Goal: Navigation & Orientation: Find specific page/section

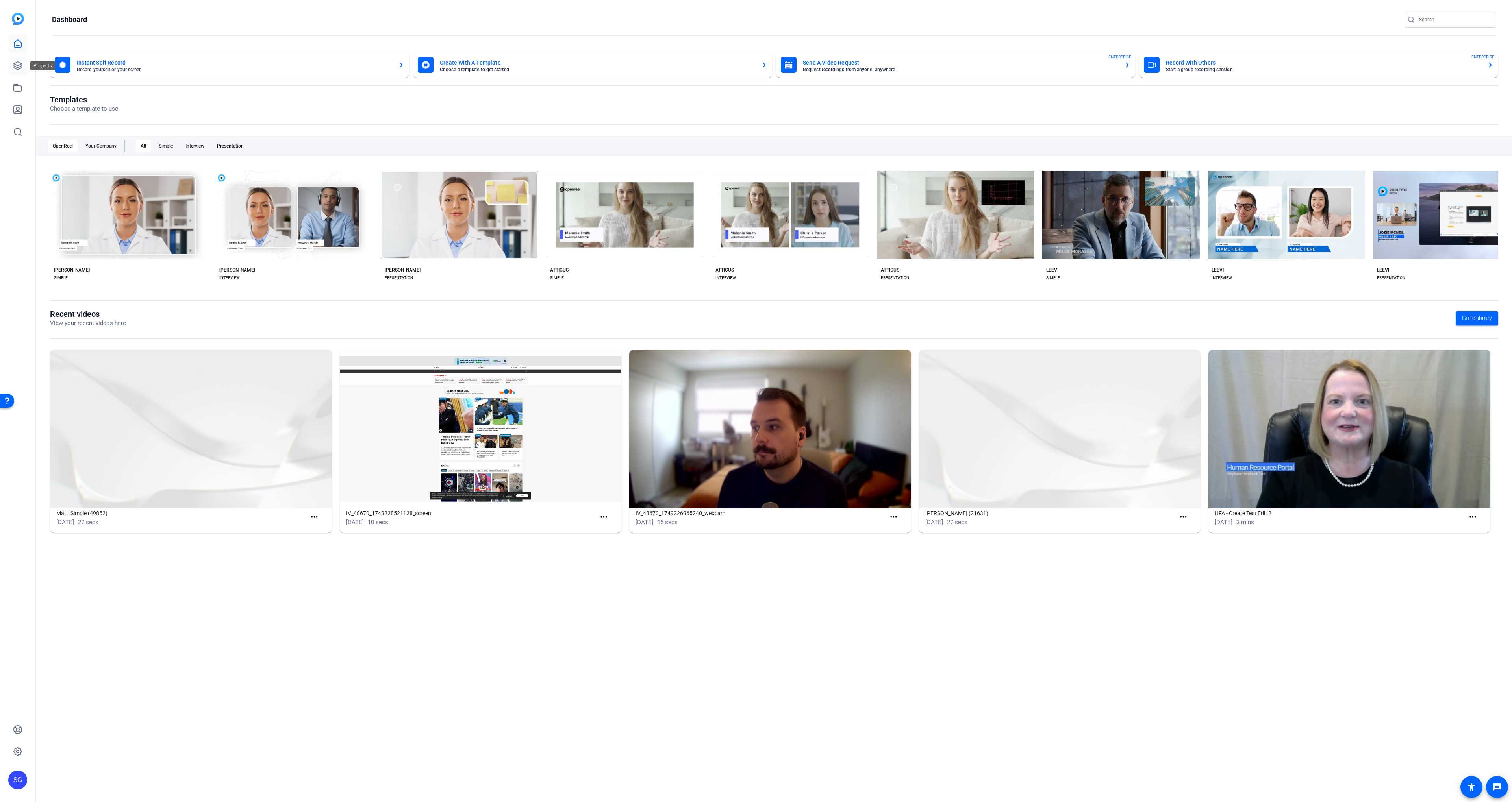
click at [10, 65] on link at bounding box center [18, 66] width 19 height 19
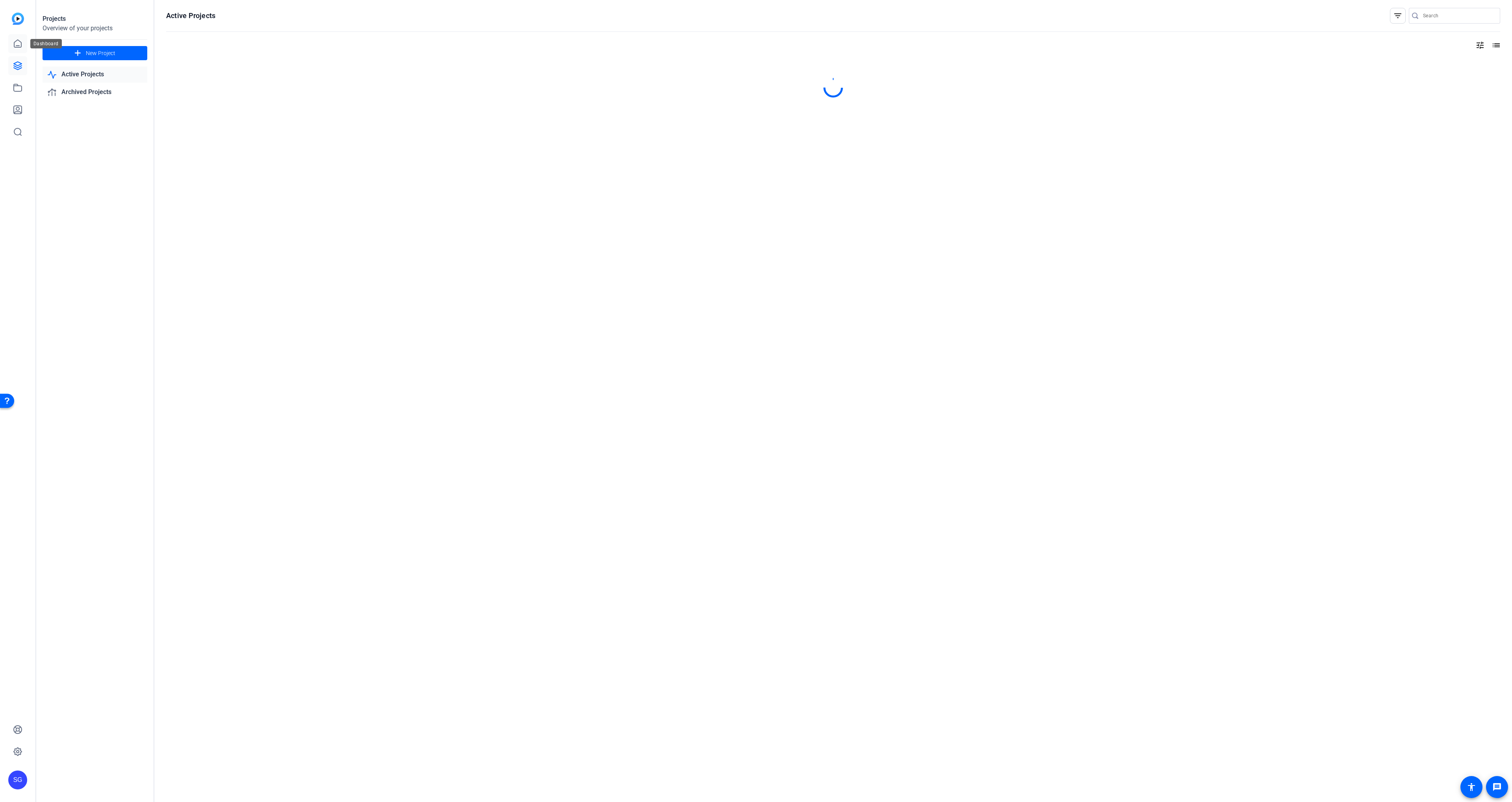
click at [11, 41] on link at bounding box center [18, 43] width 19 height 19
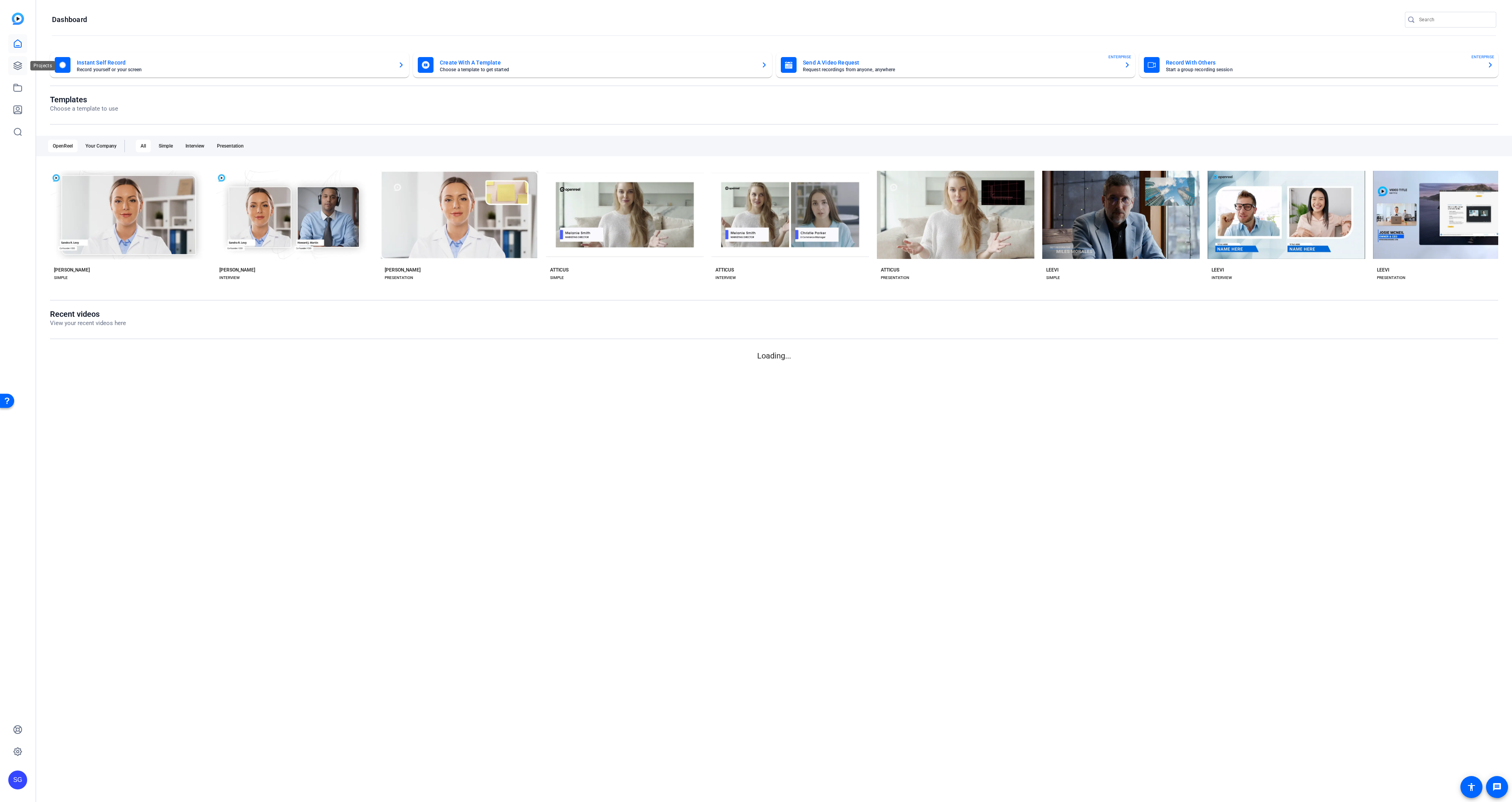
click at [10, 61] on link at bounding box center [18, 66] width 19 height 19
